Goal: Task Accomplishment & Management: Use online tool/utility

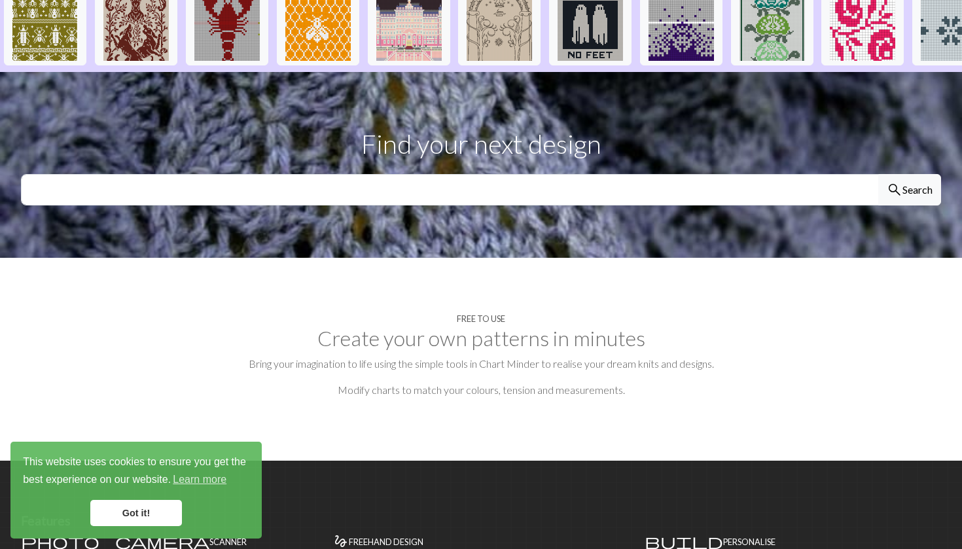
scroll to position [333, 0]
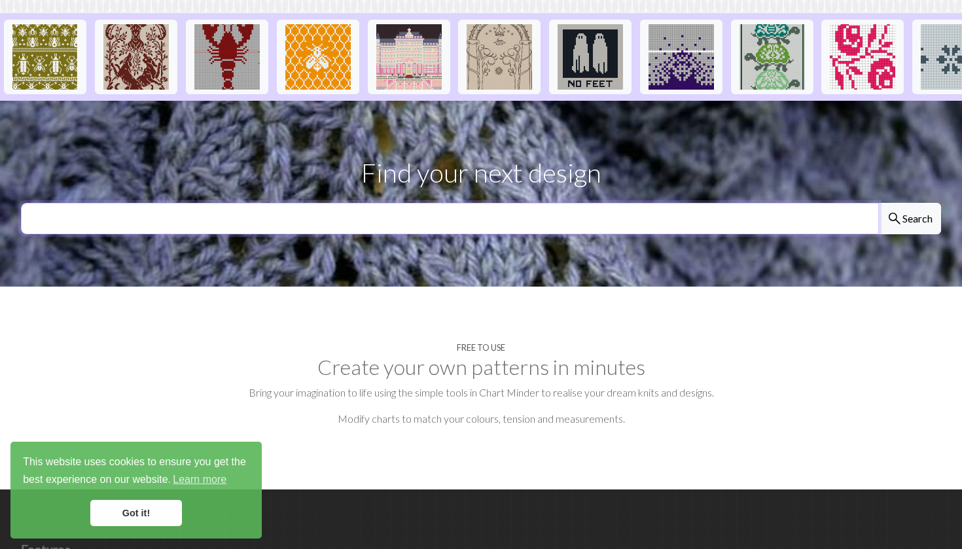
click at [496, 203] on input "text" at bounding box center [450, 218] width 858 height 31
type input "sweater"
click at [909, 203] on button "search Search" at bounding box center [909, 218] width 63 height 31
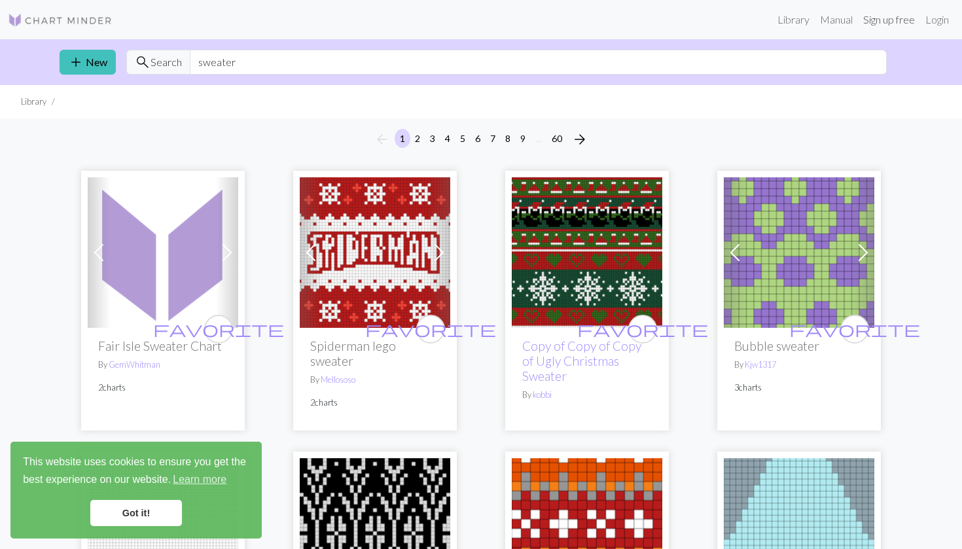
click at [880, 26] on link "Sign up free" at bounding box center [889, 20] width 62 height 26
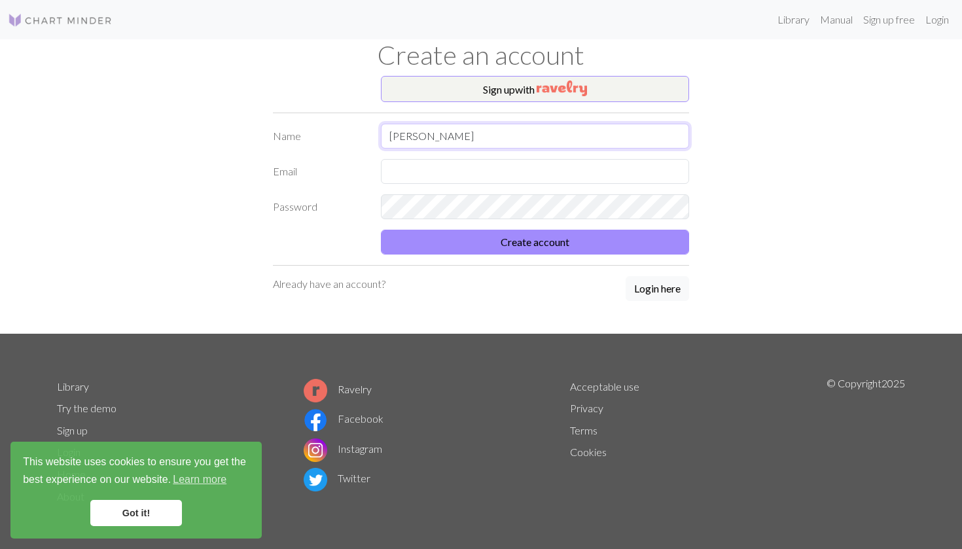
type input "[PERSON_NAME]"
type input "[EMAIL_ADDRESS][DOMAIN_NAME]"
click at [535, 242] on button "Create account" at bounding box center [535, 242] width 308 height 25
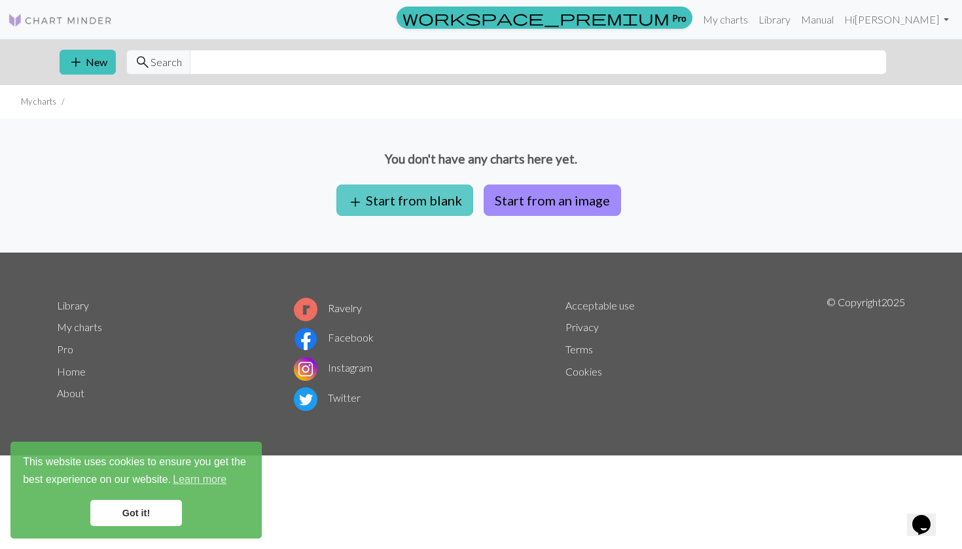
click at [423, 207] on button "add Start from blank" at bounding box center [404, 200] width 137 height 31
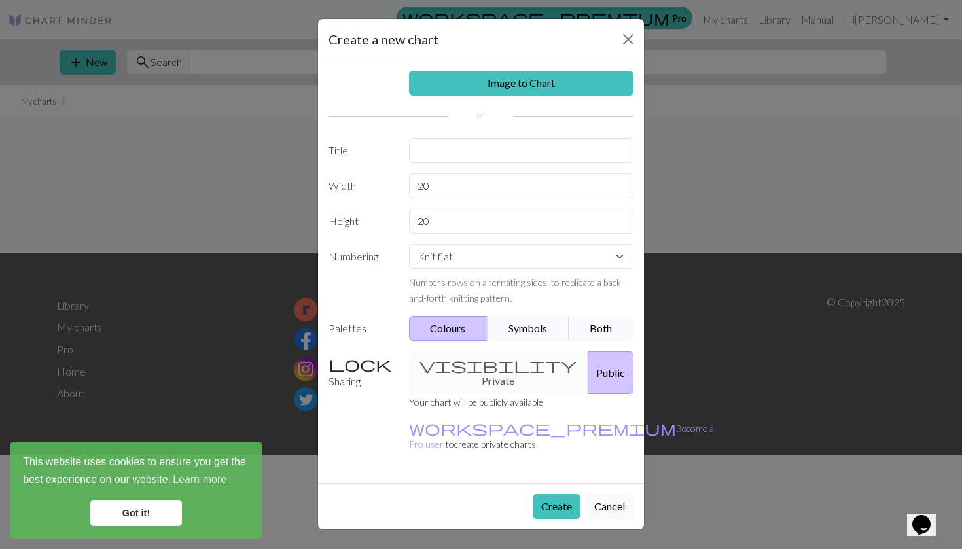
click at [581, 325] on button "Both" at bounding box center [601, 328] width 65 height 25
select select "flat"
click at [565, 494] on button "Create" at bounding box center [557, 506] width 48 height 25
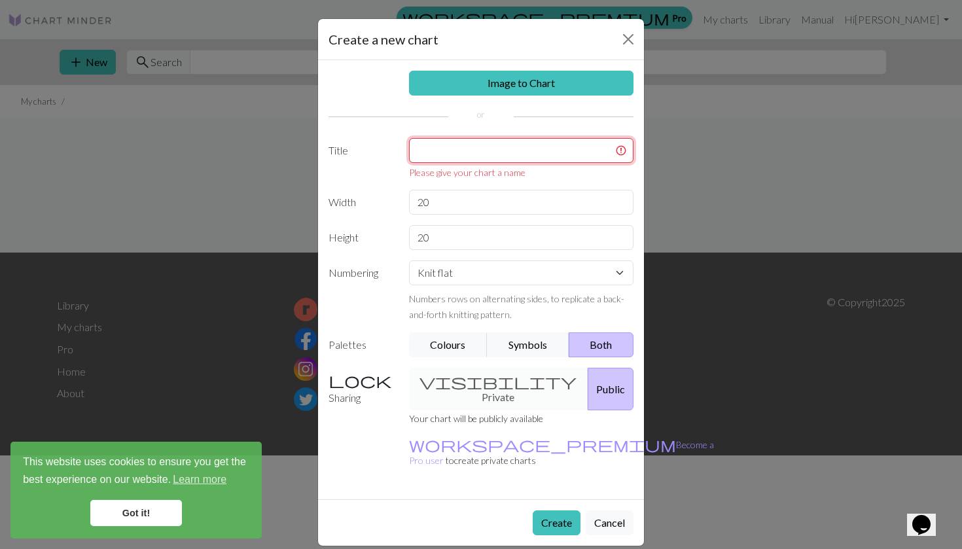
click at [539, 158] on input "text" at bounding box center [521, 150] width 225 height 25
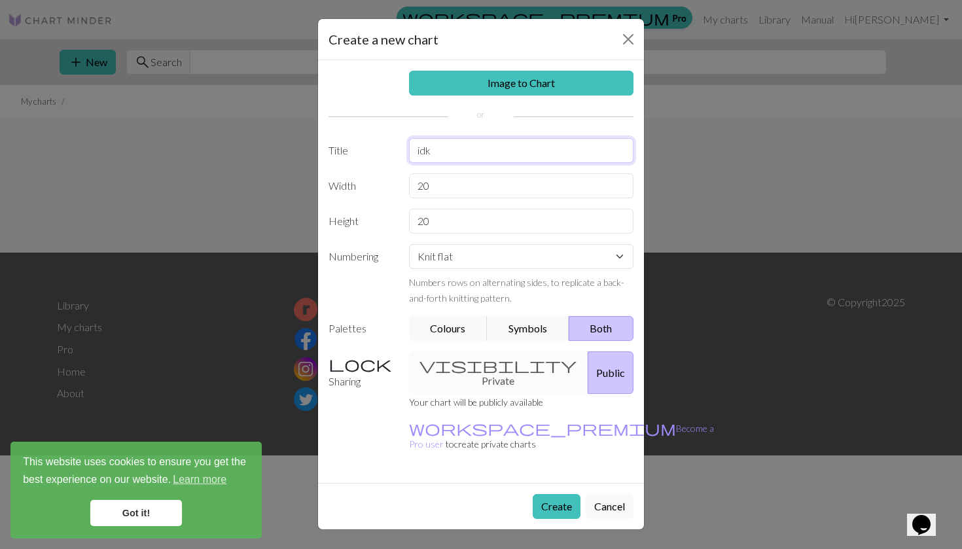
type input "idk"
click at [543, 494] on button "Create" at bounding box center [557, 506] width 48 height 25
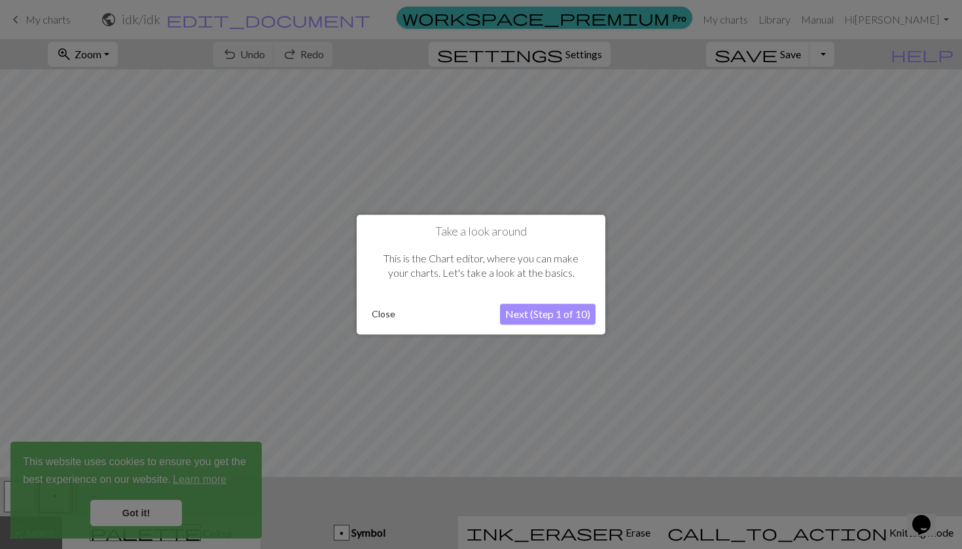
click at [548, 317] on button "Next (Step 1 of 10)" at bounding box center [548, 314] width 96 height 21
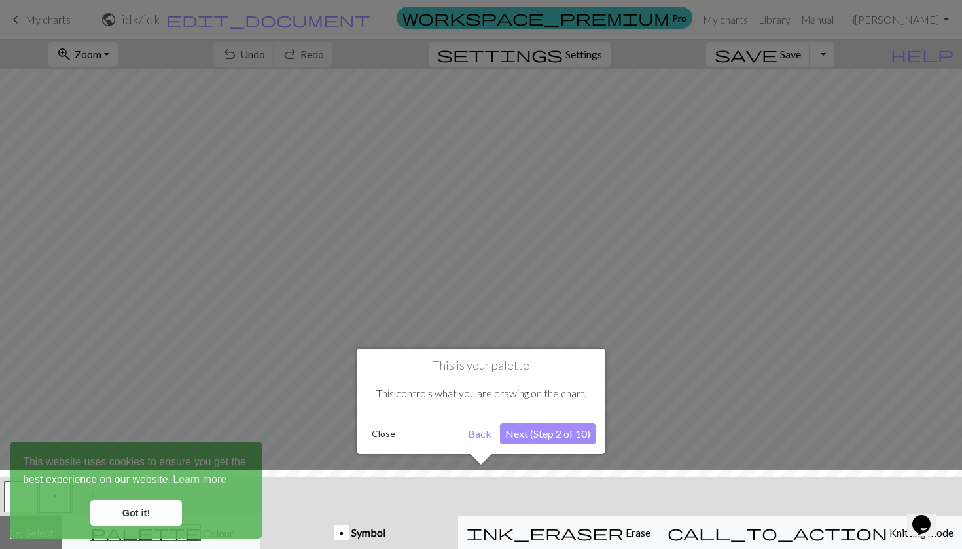
click at [541, 438] on button "Next (Step 2 of 10)" at bounding box center [548, 434] width 96 height 21
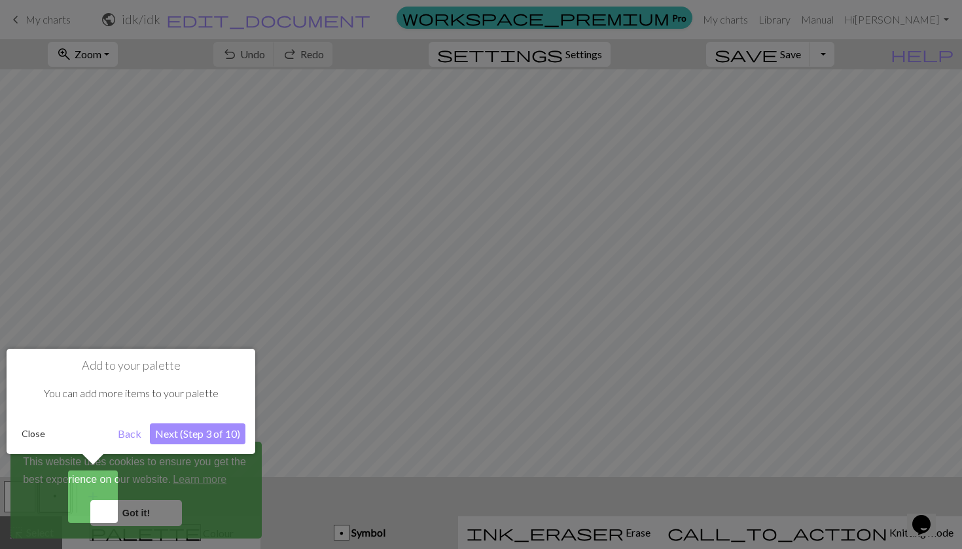
click at [213, 437] on button "Next (Step 3 of 10)" at bounding box center [198, 434] width 96 height 21
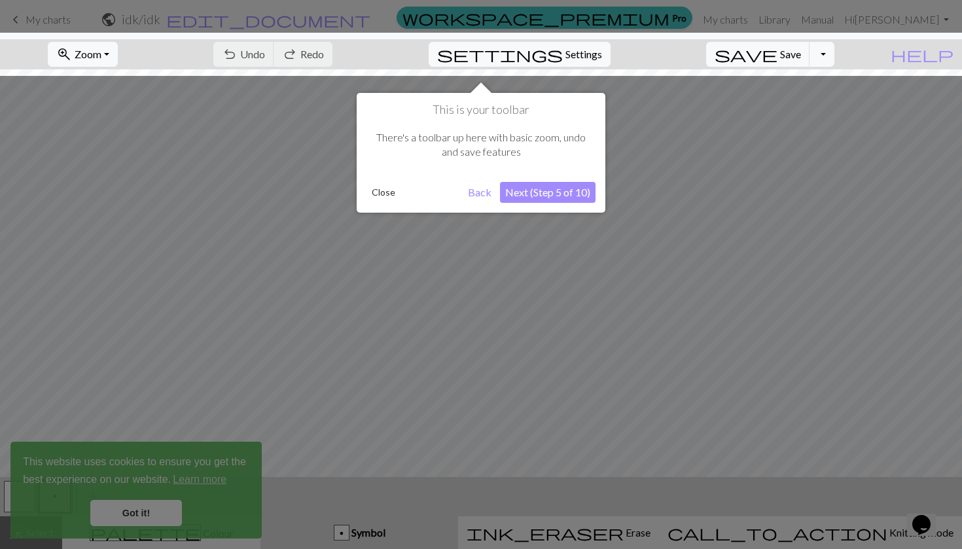
click at [547, 192] on button "Next (Step 5 of 10)" at bounding box center [548, 192] width 96 height 21
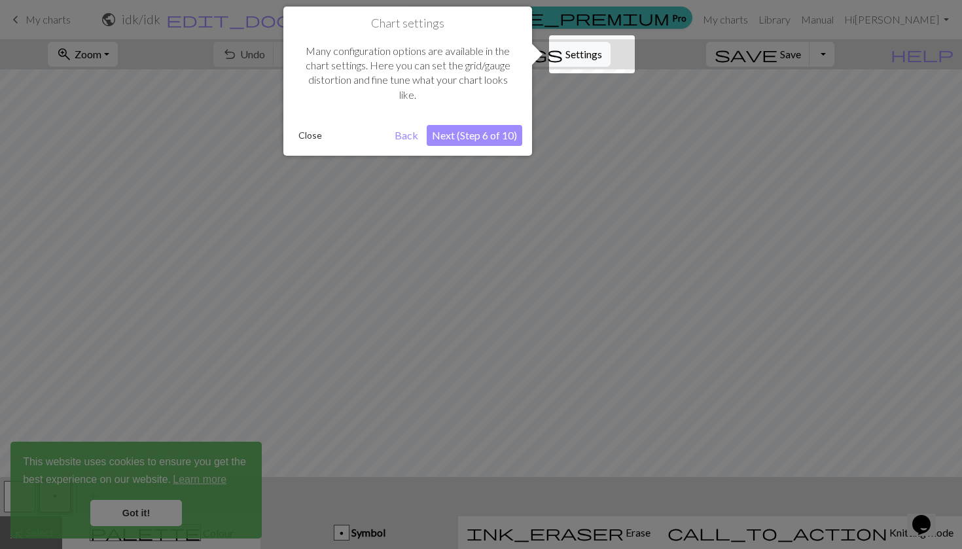
click at [500, 135] on button "Next (Step 6 of 10)" at bounding box center [475, 135] width 96 height 21
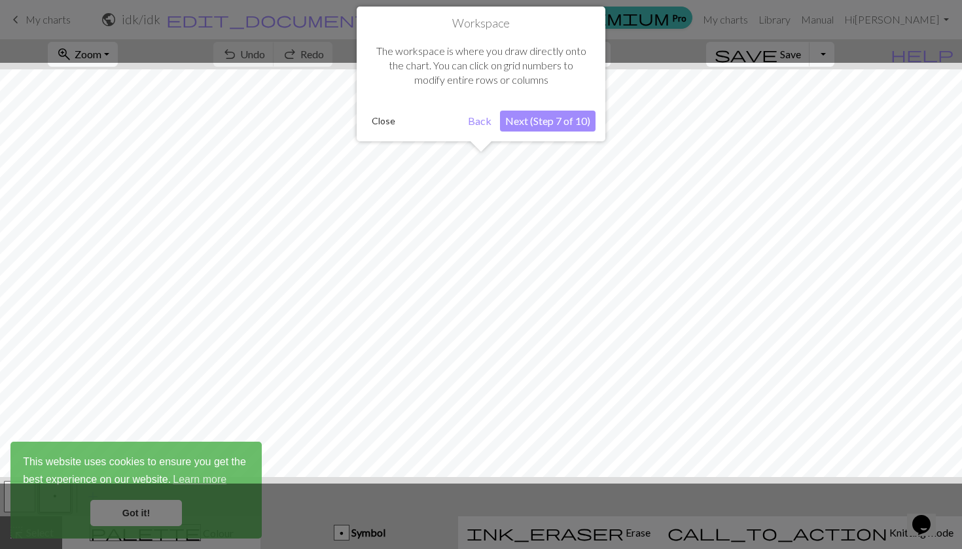
click at [535, 120] on button "Next (Step 7 of 10)" at bounding box center [548, 121] width 96 height 21
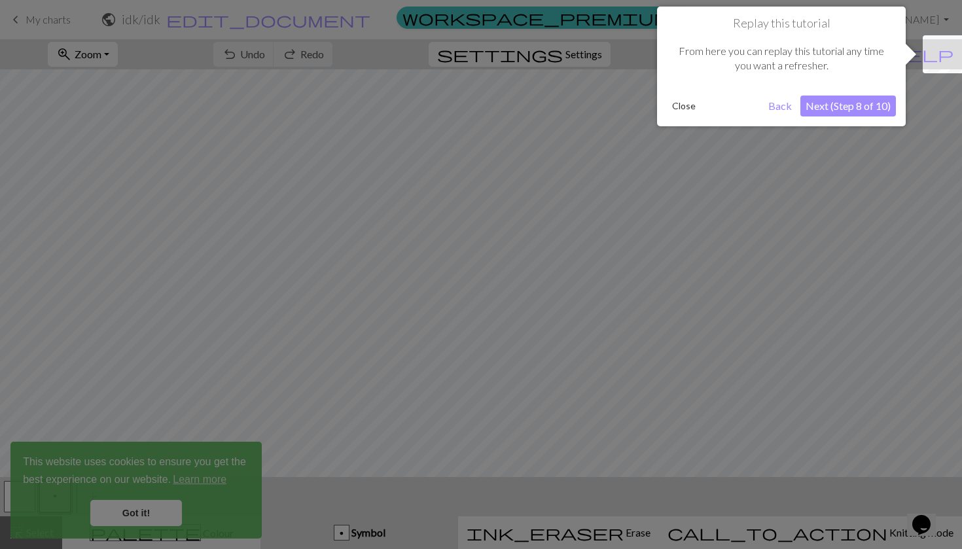
click at [843, 101] on button "Next (Step 8 of 10)" at bounding box center [849, 106] width 96 height 21
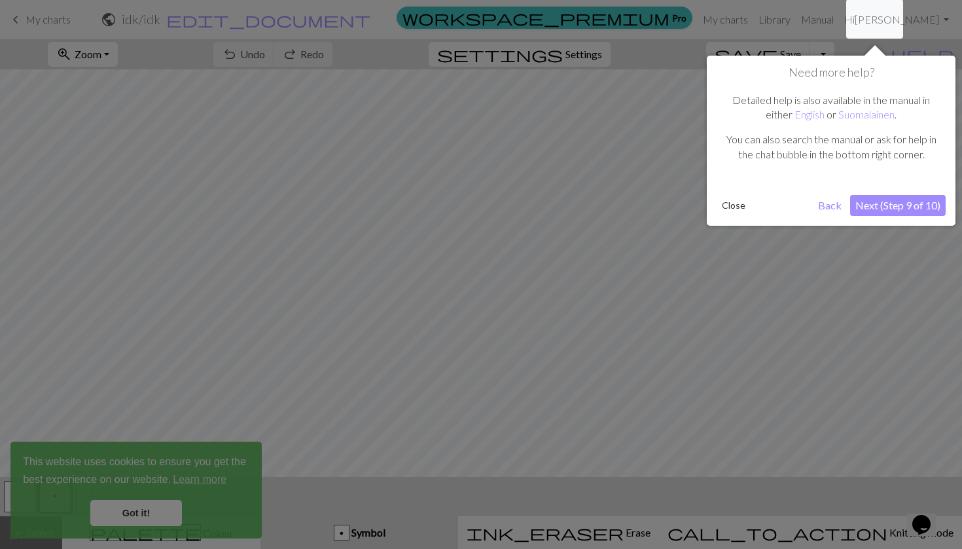
click at [901, 215] on div "Need more help? Detailed help is also available in the manual in either English…" at bounding box center [831, 141] width 249 height 170
click at [901, 209] on button "Next (Step 9 of 10)" at bounding box center [898, 205] width 96 height 21
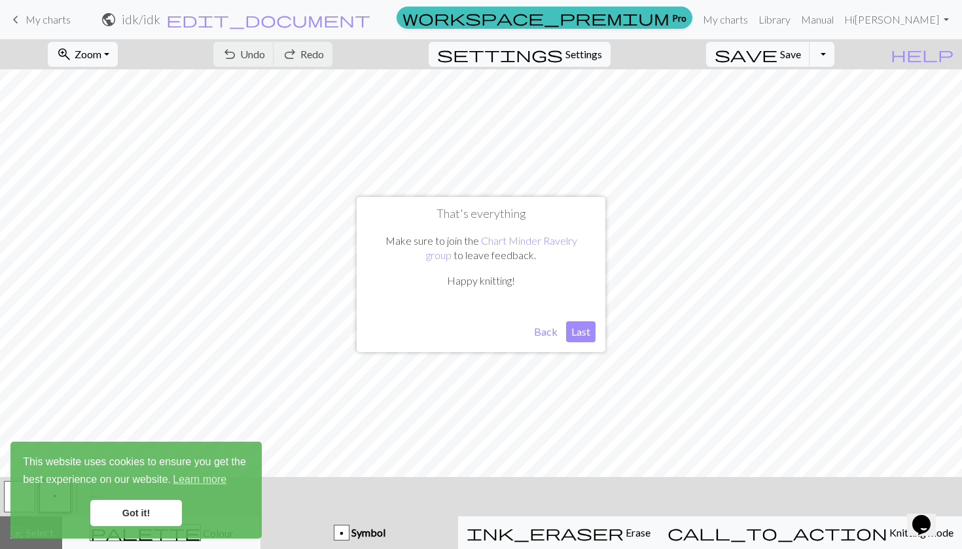
click at [585, 329] on button "Last" at bounding box center [580, 331] width 29 height 21
click at [161, 515] on link "Got it!" at bounding box center [136, 513] width 92 height 26
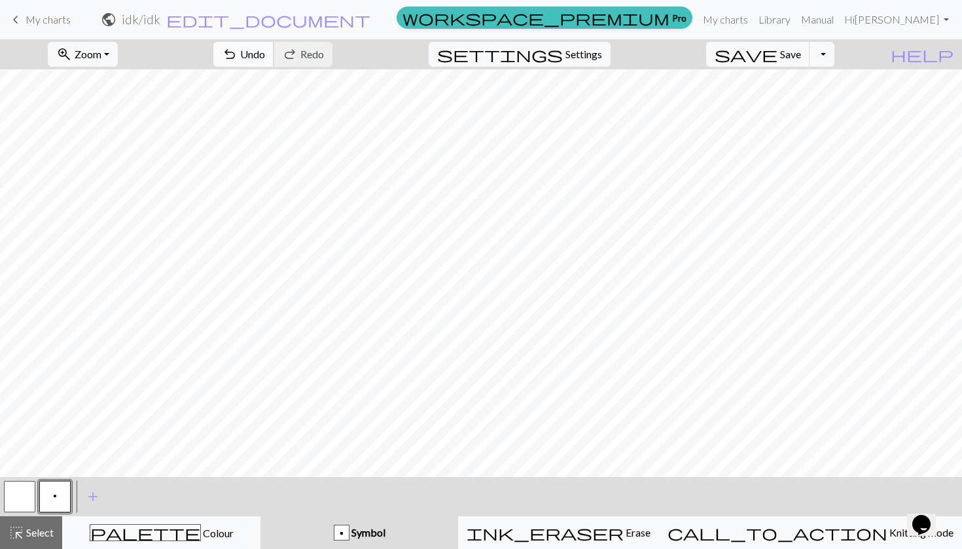
click at [274, 63] on button "undo Undo Undo" at bounding box center [243, 54] width 61 height 25
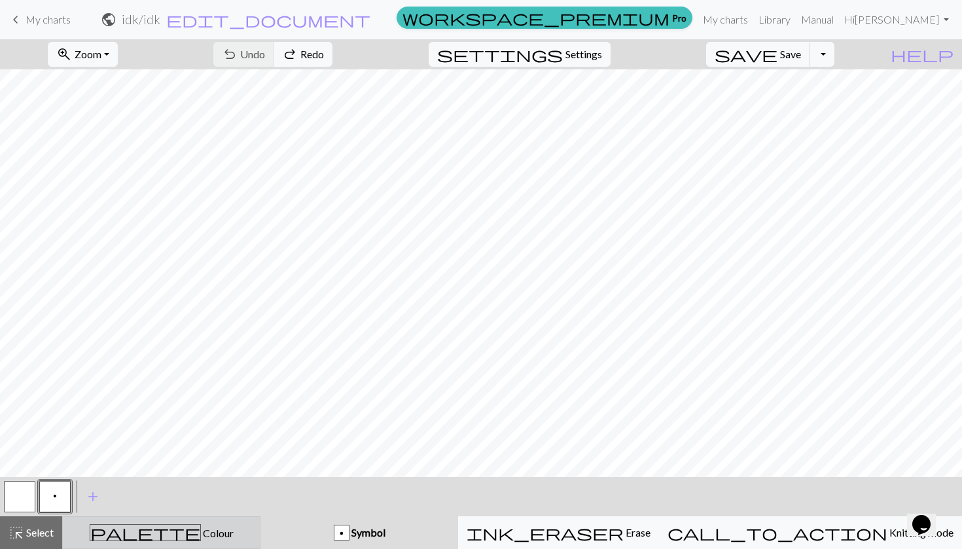
click at [201, 539] on span "Colour" at bounding box center [217, 533] width 33 height 12
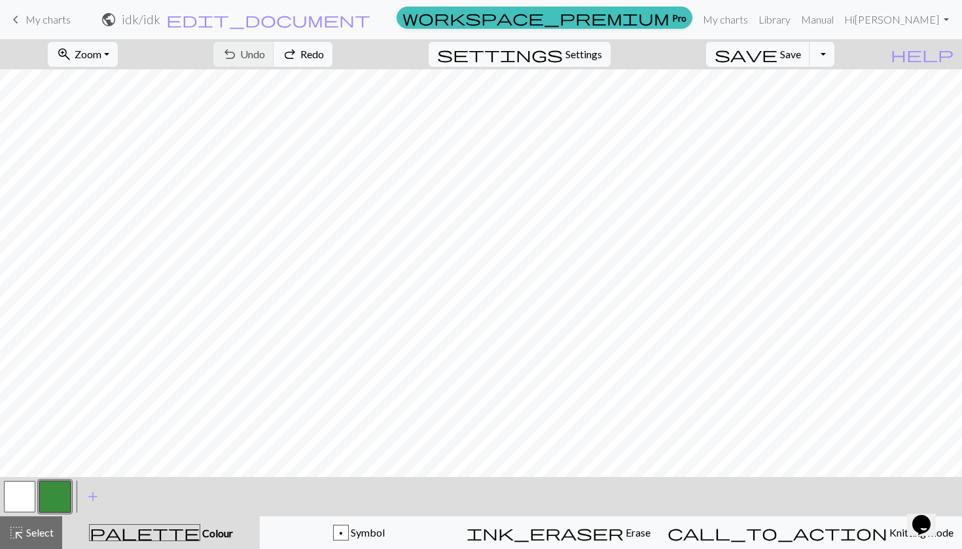
click at [200, 535] on span "Colour" at bounding box center [216, 533] width 33 height 12
click at [96, 496] on span "add" at bounding box center [93, 497] width 16 height 18
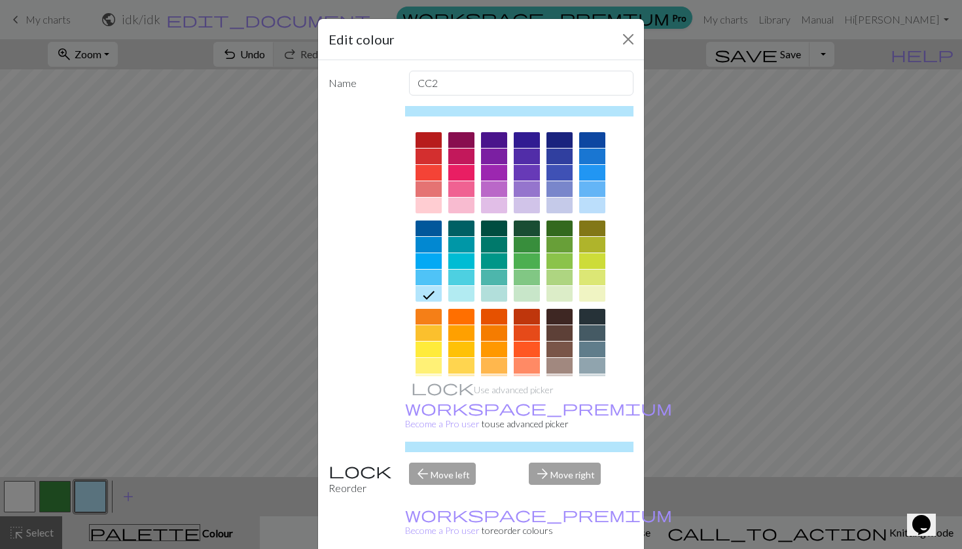
click at [558, 247] on div at bounding box center [560, 245] width 26 height 16
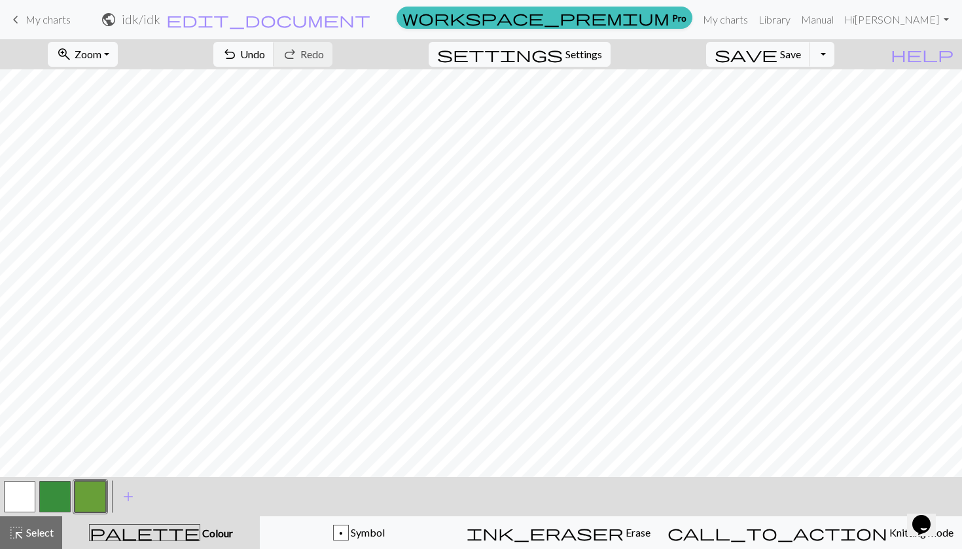
click at [62, 491] on button "button" at bounding box center [54, 496] width 31 height 31
click at [265, 53] on span "Undo" at bounding box center [252, 54] width 25 height 12
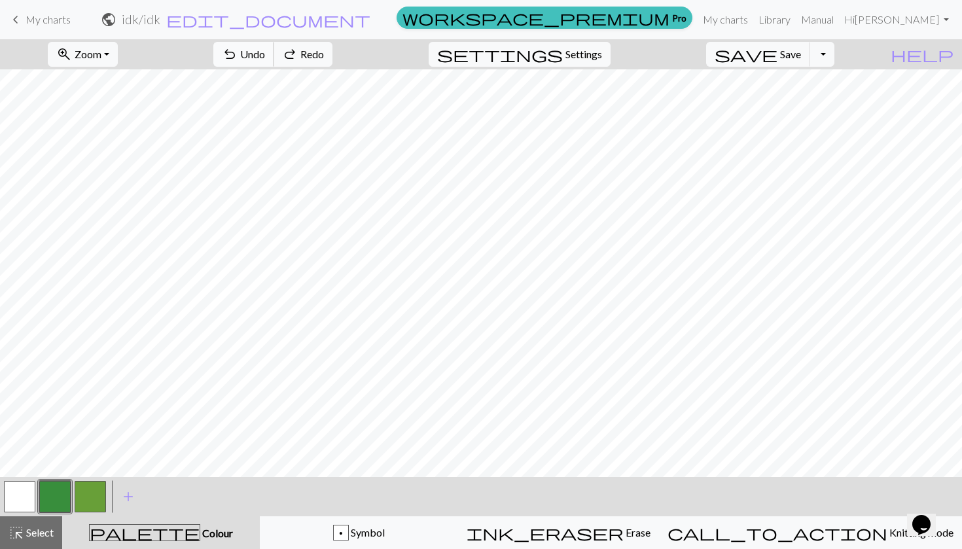
click at [265, 53] on span "Undo" at bounding box center [252, 54] width 25 height 12
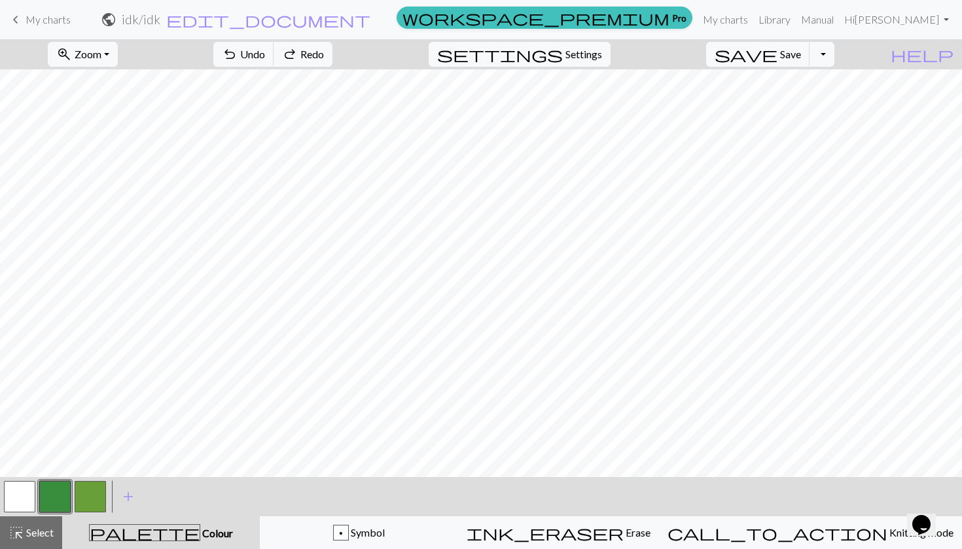
click at [61, 18] on span "My charts" at bounding box center [48, 19] width 45 height 12
